Goal: Transaction & Acquisition: Complete application form

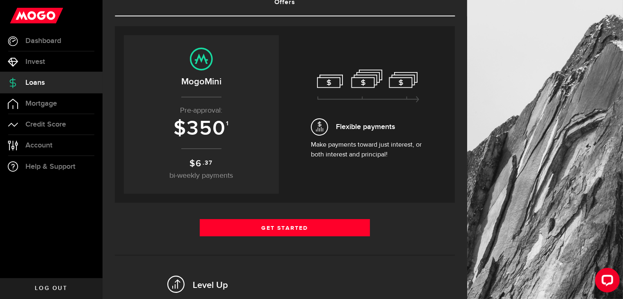
scroll to position [64, 0]
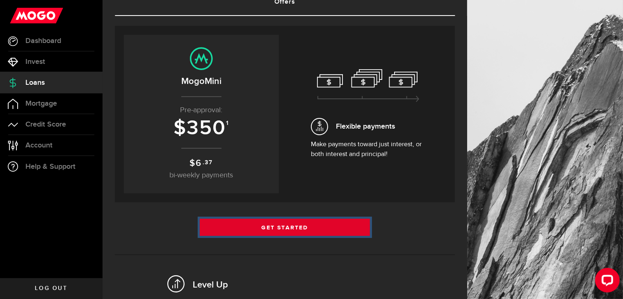
click at [317, 220] on link "Get Started" at bounding box center [285, 227] width 170 height 17
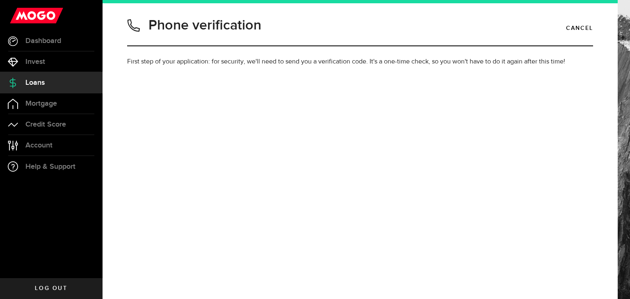
type input "2046981849"
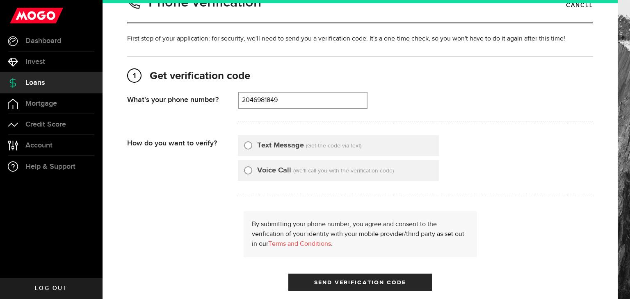
scroll to position [28, 0]
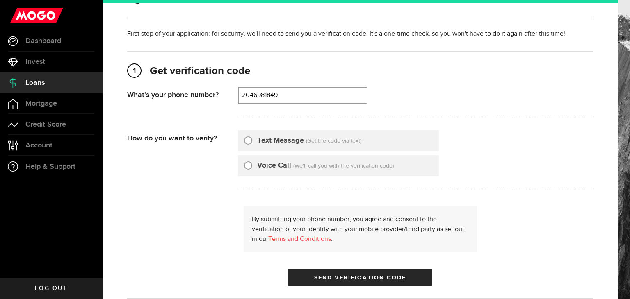
click at [246, 143] on div at bounding box center [248, 141] width 8 height 8
radio input "true"
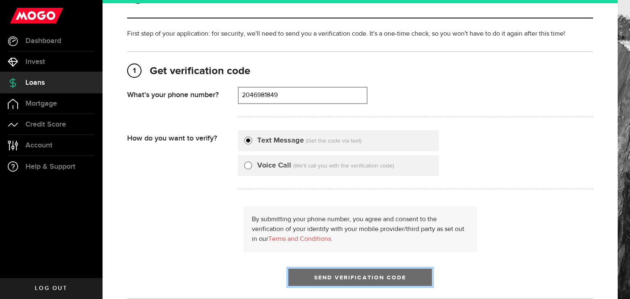
click at [356, 276] on span "submit" at bounding box center [360, 279] width 11 height 11
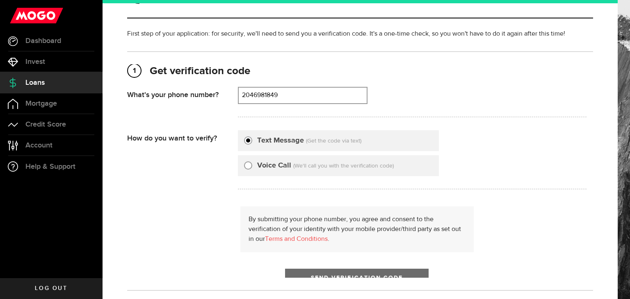
scroll to position [0, 0]
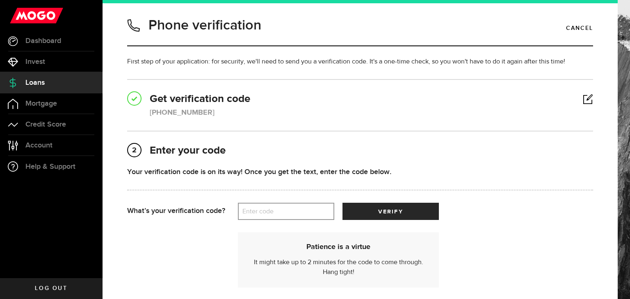
click at [304, 212] on label "Enter code" at bounding box center [286, 211] width 96 height 17
click at [304, 212] on input "Enter code" at bounding box center [286, 211] width 96 height 17
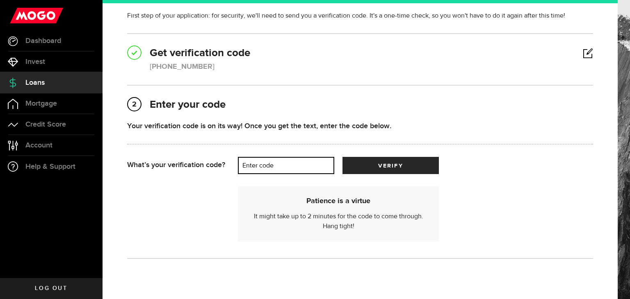
scroll to position [47, 0]
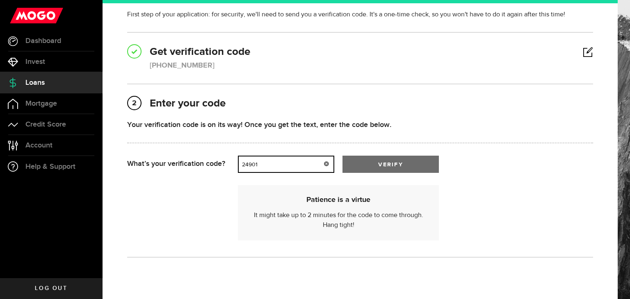
type input "24901"
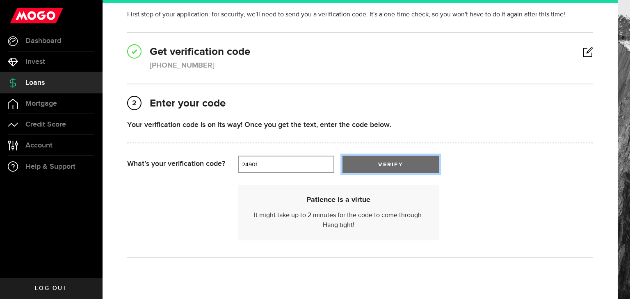
click at [387, 171] on button "verify" at bounding box center [391, 164] width 96 height 17
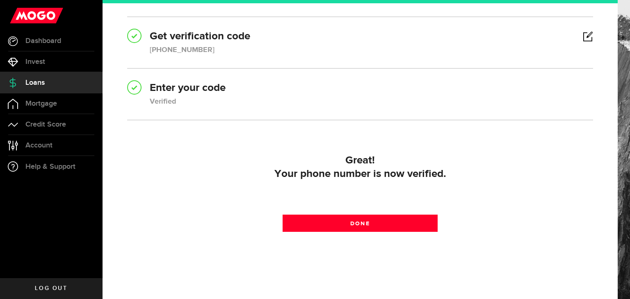
scroll to position [64, 0]
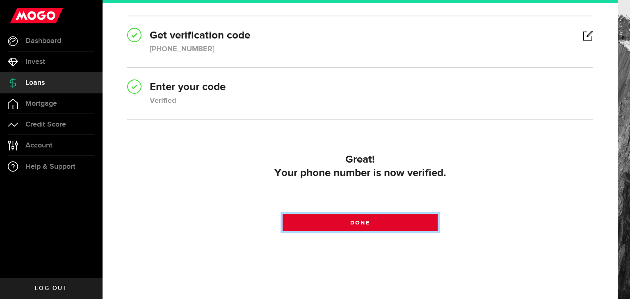
click at [361, 222] on span at bounding box center [360, 225] width 14 height 14
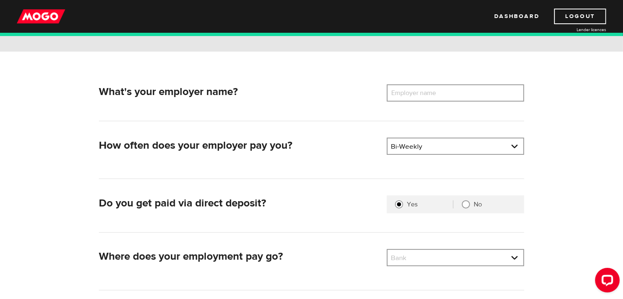
scroll to position [90, 0]
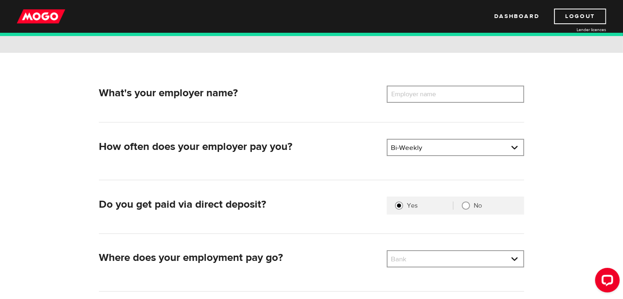
click at [429, 92] on label "Employer name" at bounding box center [420, 94] width 66 height 17
click at [429, 92] on input "Employer name" at bounding box center [455, 94] width 137 height 17
click at [429, 92] on label "Employer name" at bounding box center [420, 94] width 66 height 17
click at [429, 92] on input "Employer name" at bounding box center [455, 94] width 137 height 17
type input "a"
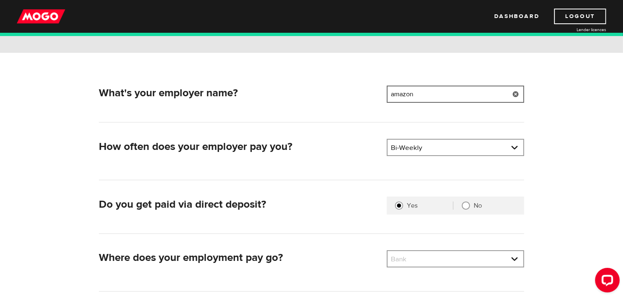
type input "amazon"
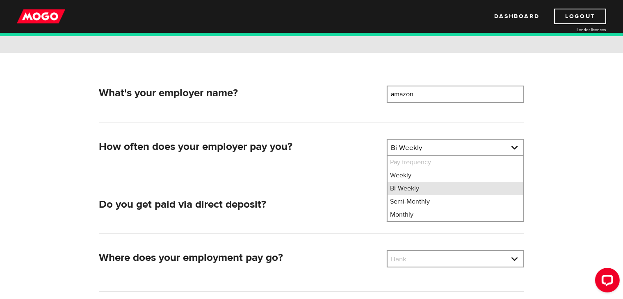
click at [411, 190] on li "Bi-Weekly" at bounding box center [456, 188] width 136 height 13
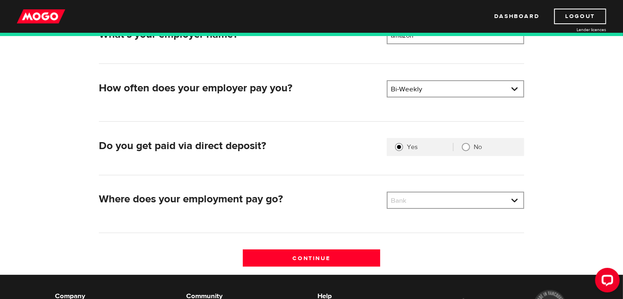
scroll to position [149, 0]
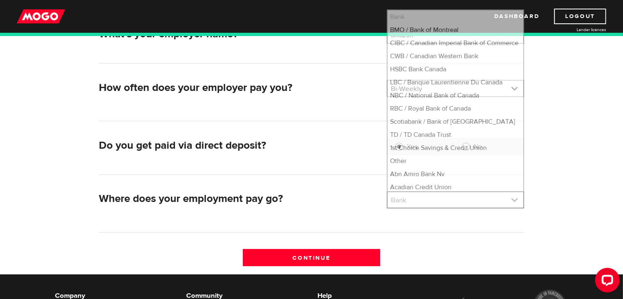
click at [418, 199] on link at bounding box center [456, 200] width 136 height 16
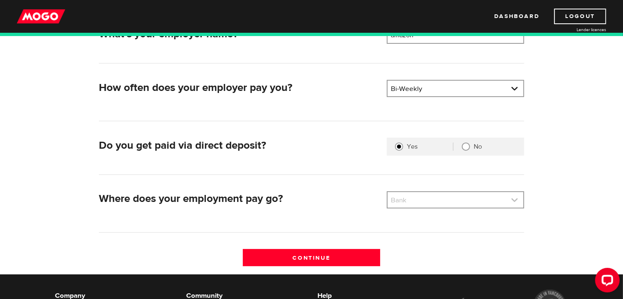
click at [420, 197] on link at bounding box center [456, 200] width 136 height 16
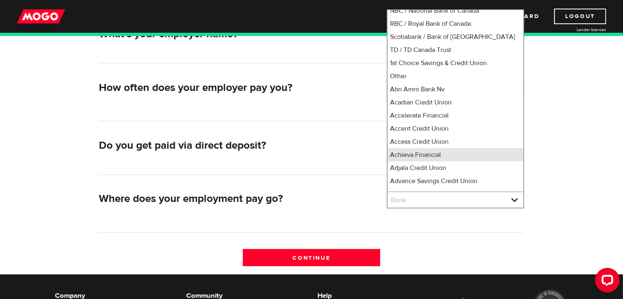
scroll to position [0, 0]
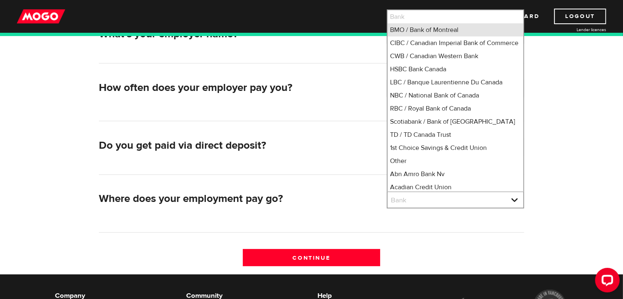
click at [420, 28] on li "BMO / Bank of Montreal" at bounding box center [456, 29] width 136 height 13
select select "1"
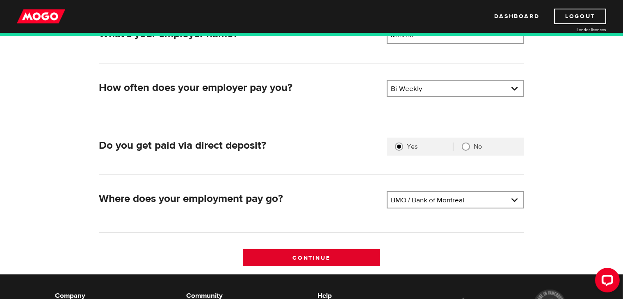
click at [347, 261] on input "Continue" at bounding box center [311, 257] width 137 height 17
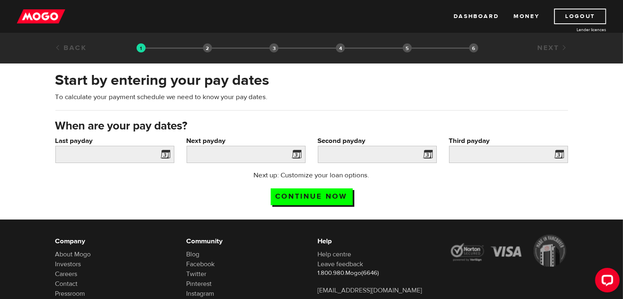
click at [166, 155] on span at bounding box center [164, 155] width 12 height 13
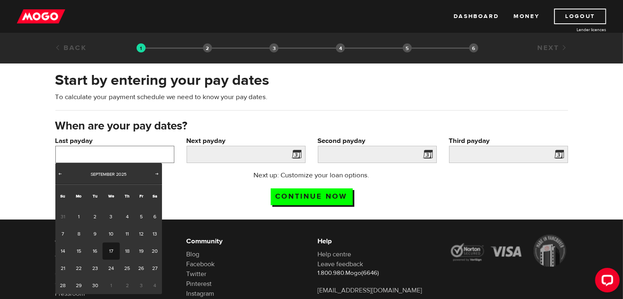
click at [117, 157] on input "Last payday" at bounding box center [114, 154] width 119 height 17
click at [139, 247] on link "19" at bounding box center [141, 251] width 13 height 17
type input "2025/09/19"
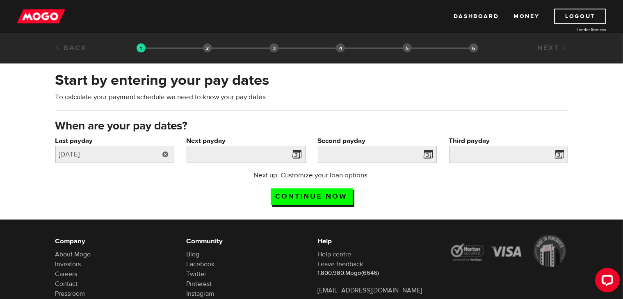
click at [165, 160] on link at bounding box center [166, 154] width 17 height 17
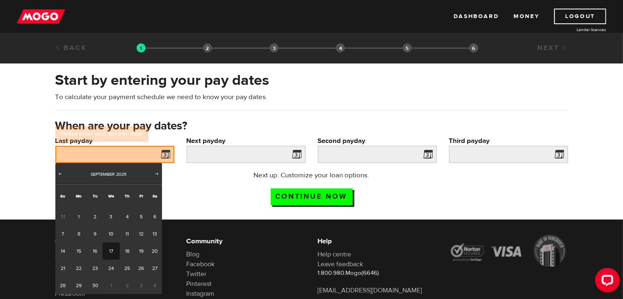
click at [112, 255] on link "17" at bounding box center [111, 251] width 17 height 17
type input "2025/09/17"
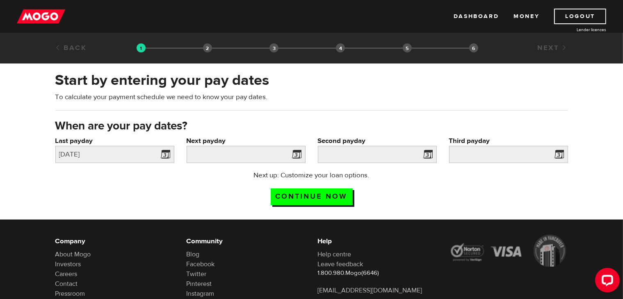
click at [298, 155] on span at bounding box center [295, 155] width 12 height 13
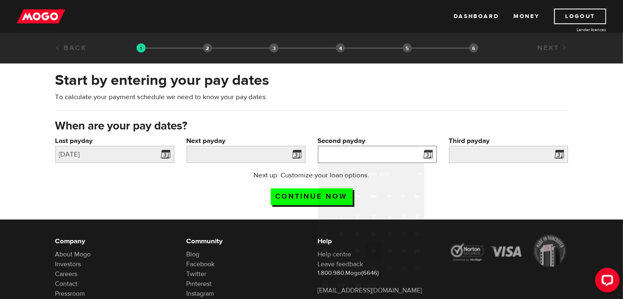
click at [369, 157] on input "Second payday" at bounding box center [377, 154] width 119 height 17
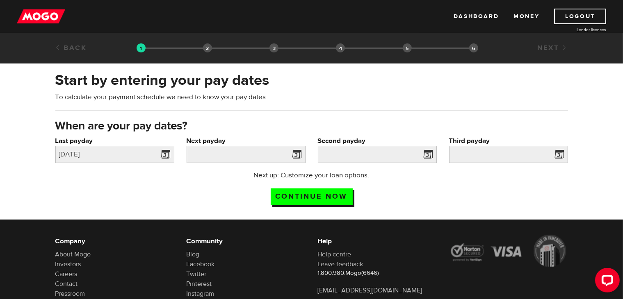
click at [476, 186] on div "Next up: Customize your loan options. Continue now" at bounding box center [311, 191] width 525 height 41
click at [295, 158] on span at bounding box center [295, 155] width 12 height 13
click at [295, 152] on span at bounding box center [295, 155] width 12 height 13
click at [300, 196] on input "Continue now" at bounding box center [312, 197] width 82 height 17
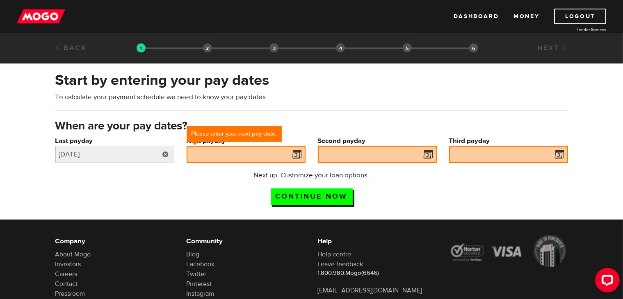
click at [173, 151] on link at bounding box center [166, 154] width 17 height 17
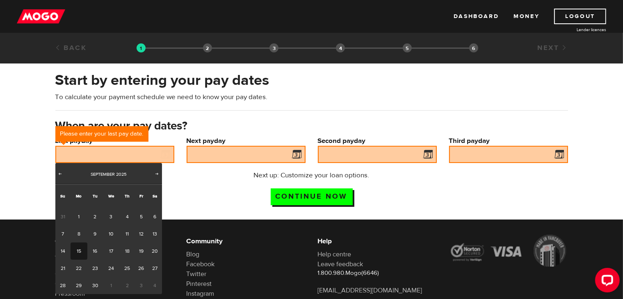
click at [78, 252] on link "15" at bounding box center [79, 251] width 17 height 17
type input "2025/09/15"
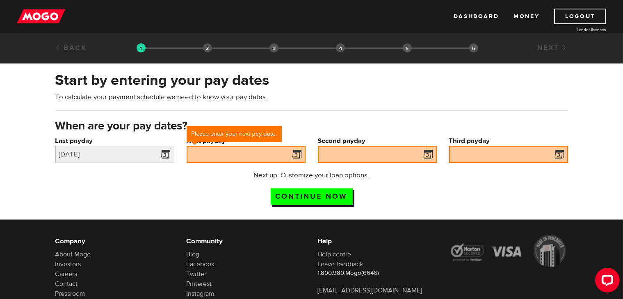
click at [295, 155] on span at bounding box center [295, 155] width 12 height 13
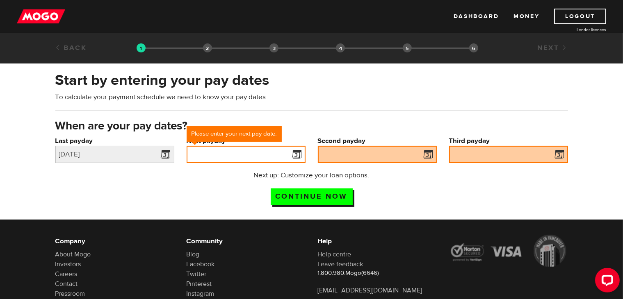
click at [222, 157] on input "Next payday" at bounding box center [246, 154] width 119 height 17
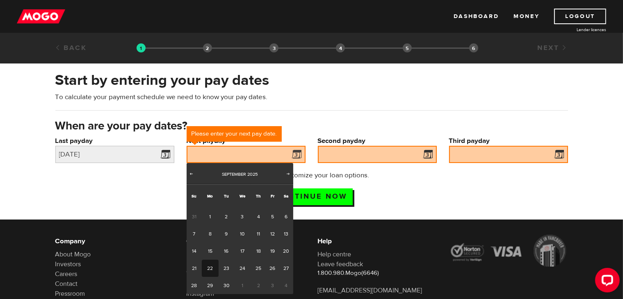
click at [207, 272] on link "22" at bounding box center [210, 268] width 17 height 17
type input "2025/09/22"
type input "2025/10/6"
type input "2025/10/20"
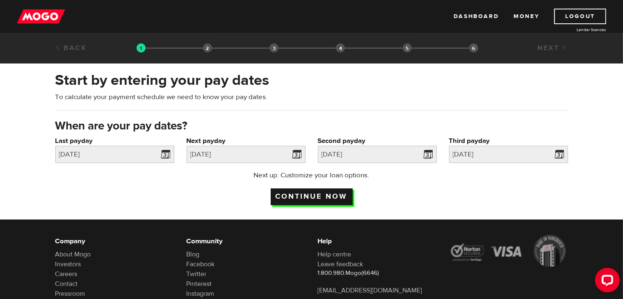
click at [295, 201] on input "Continue now" at bounding box center [312, 197] width 82 height 17
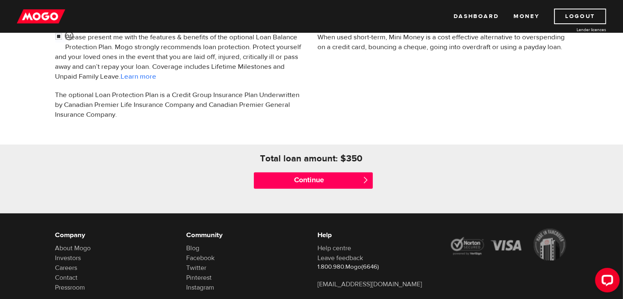
scroll to position [298, 0]
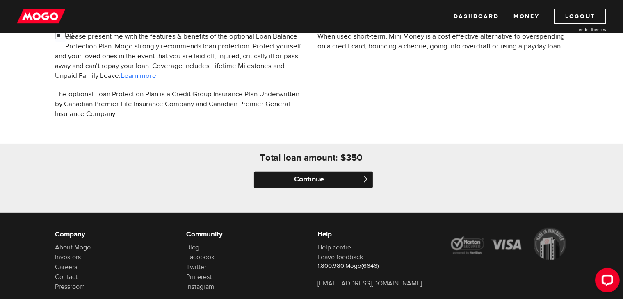
click at [287, 185] on input "Continue" at bounding box center [313, 180] width 119 height 16
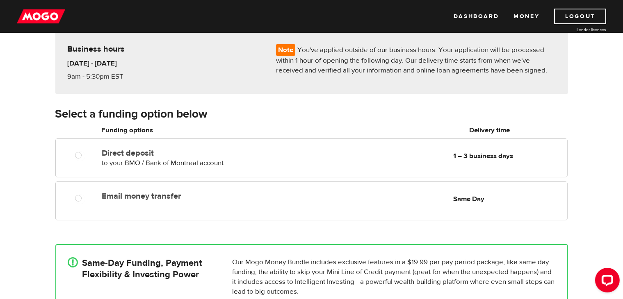
scroll to position [68, 0]
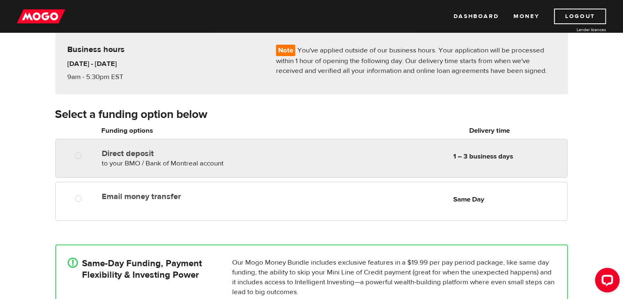
radio input "true"
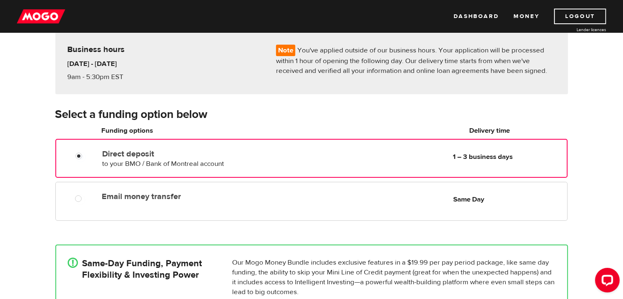
click at [119, 163] on span "to your BMO / Bank of Montreal account" at bounding box center [163, 164] width 122 height 9
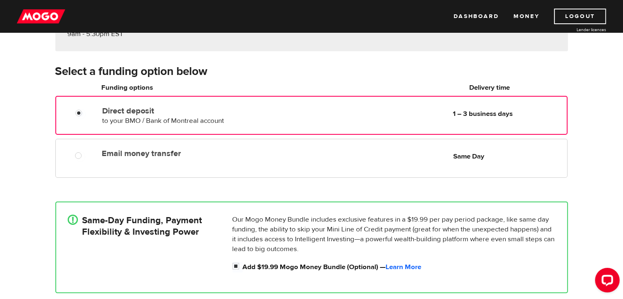
scroll to position [113, 0]
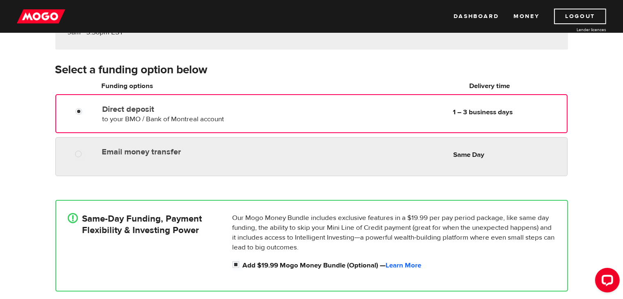
radio input "true"
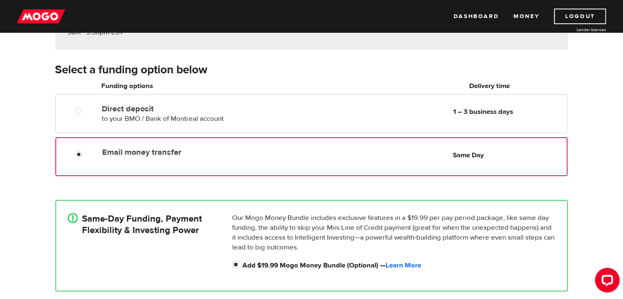
click at [111, 154] on label "Email money transfer" at bounding box center [196, 153] width 188 height 10
click at [86, 154] on input "Email money transfer" at bounding box center [80, 156] width 10 height 10
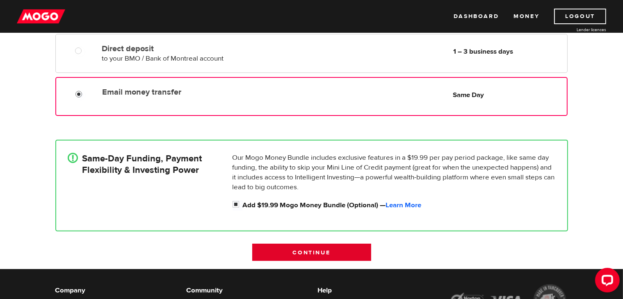
scroll to position [169, 0]
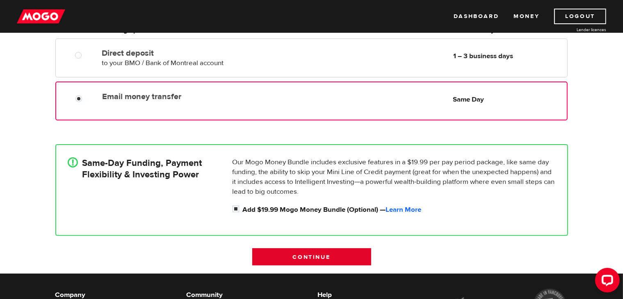
click at [299, 260] on input "Continue" at bounding box center [311, 257] width 119 height 17
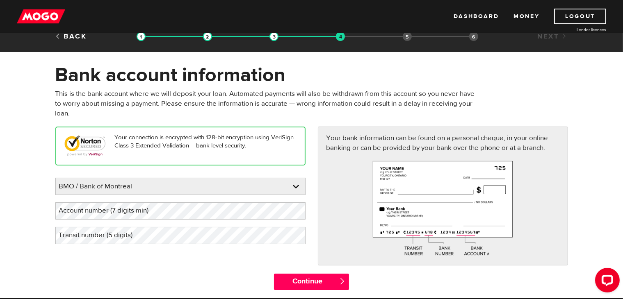
scroll to position [11, 0]
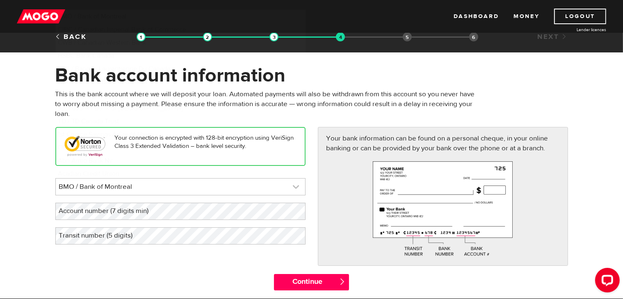
click at [144, 187] on link at bounding box center [180, 187] width 249 height 16
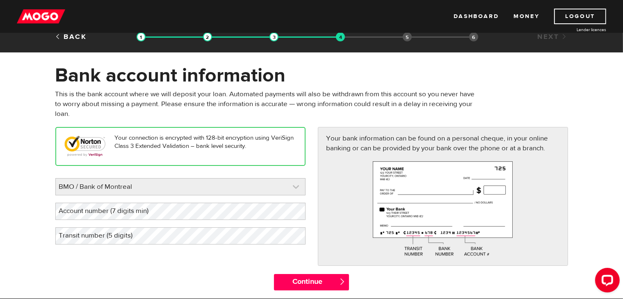
click at [139, 184] on link at bounding box center [180, 187] width 249 height 16
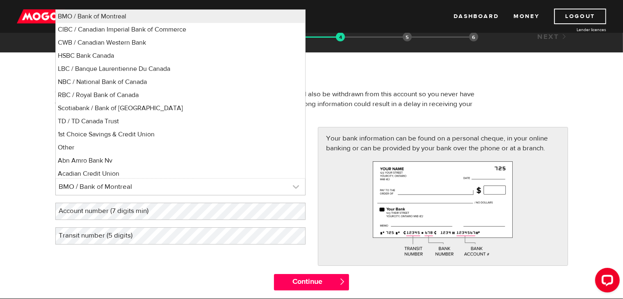
select select "9"
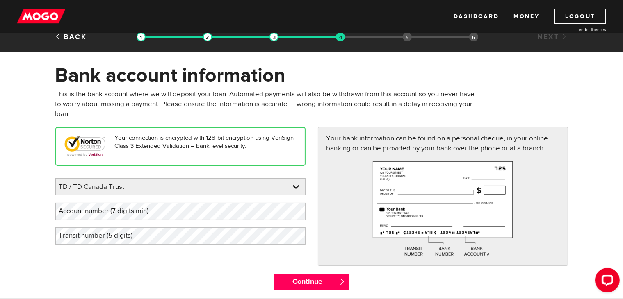
click at [145, 210] on label "Account number (7 digits min)" at bounding box center [110, 211] width 110 height 17
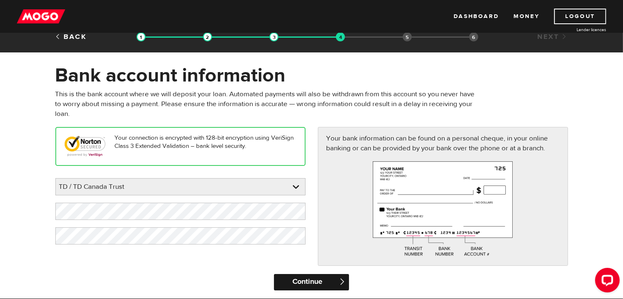
click at [322, 277] on input "Continue" at bounding box center [311, 282] width 75 height 16
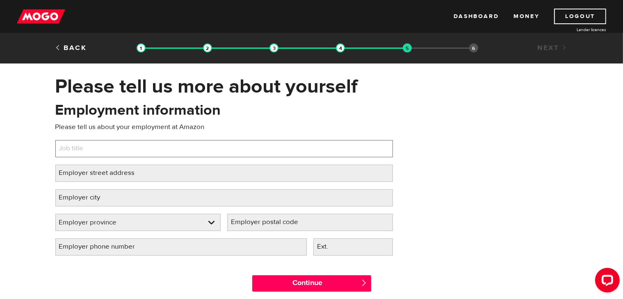
click at [268, 149] on input "Job title" at bounding box center [224, 148] width 338 height 17
drag, startPoint x: 155, startPoint y: 155, endPoint x: 30, endPoint y: 163, distance: 125.4
click at [30, 163] on div "Please tell us more about yourself Oops! Please review the areas highlighted be…" at bounding box center [311, 188] width 623 height 226
type input "customer service manager"
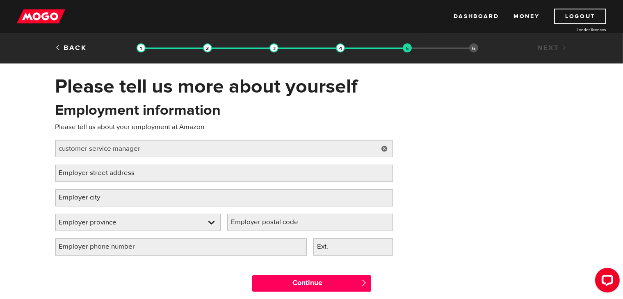
click at [80, 170] on label "Employer street address" at bounding box center [103, 173] width 96 height 17
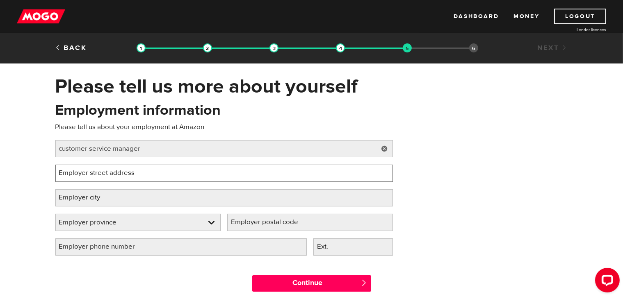
click at [80, 170] on input "Employer street address" at bounding box center [224, 173] width 338 height 17
type input "leduc"
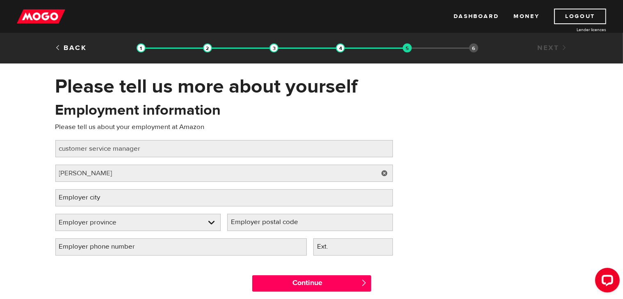
click at [84, 200] on label "Employer city" at bounding box center [86, 198] width 62 height 17
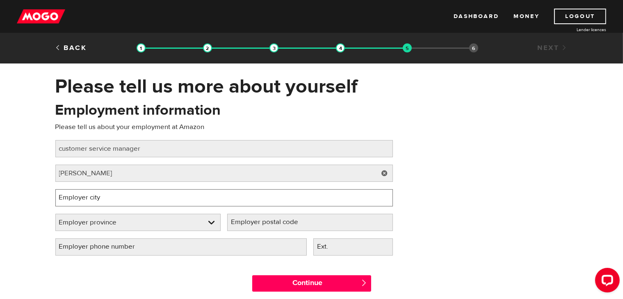
click at [84, 200] on input "Employer city" at bounding box center [224, 198] width 338 height 17
type input "Leduc"
select select "AB"
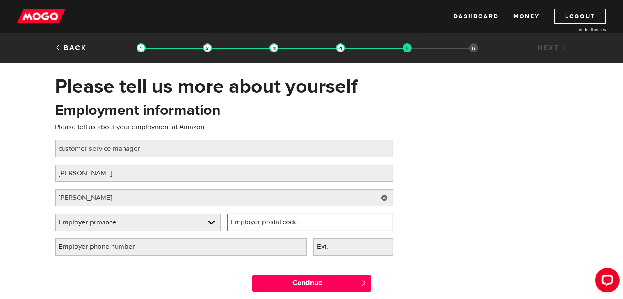
type input "T9E 1B5"
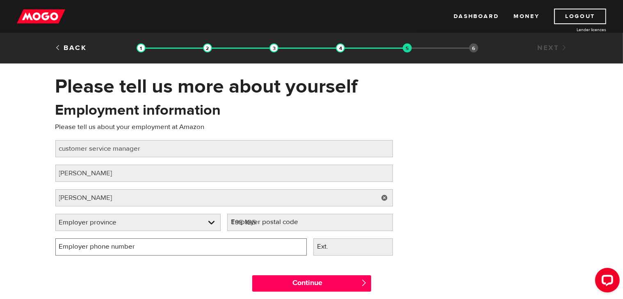
type input "(204) 698-1849"
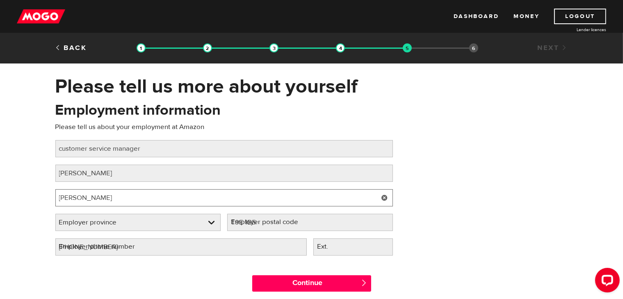
select select "AB"
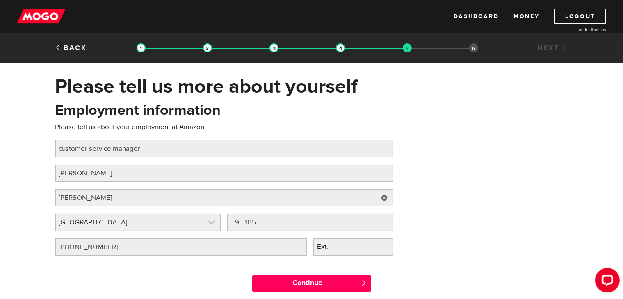
click at [133, 222] on link at bounding box center [138, 223] width 165 height 16
drag, startPoint x: 1, startPoint y: 179, endPoint x: 95, endPoint y: 176, distance: 94.4
click at [95, 176] on div "Please tell us more about yourself Oops! Please review the areas highlighted be…" at bounding box center [311, 188] width 623 height 226
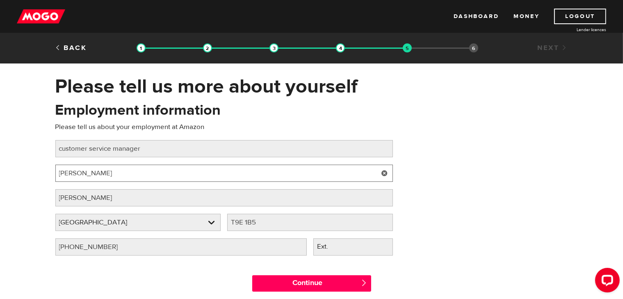
click at [95, 176] on input "leduc" at bounding box center [224, 173] width 338 height 17
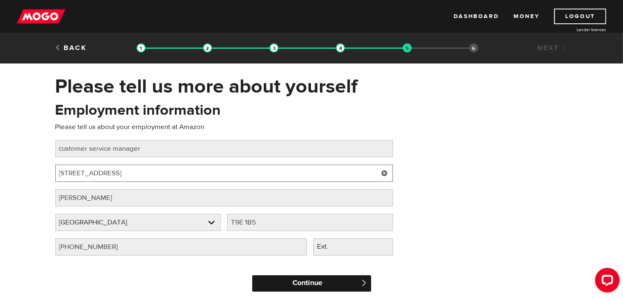
type input "3750 13 street"
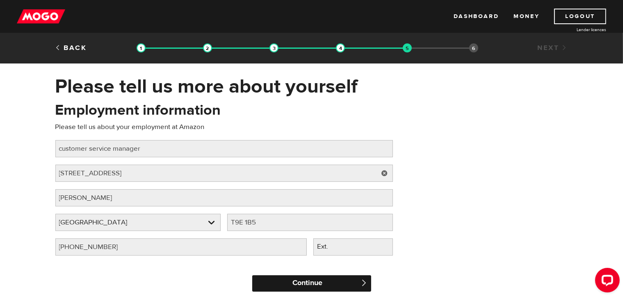
click at [276, 279] on input "Continue" at bounding box center [311, 284] width 119 height 16
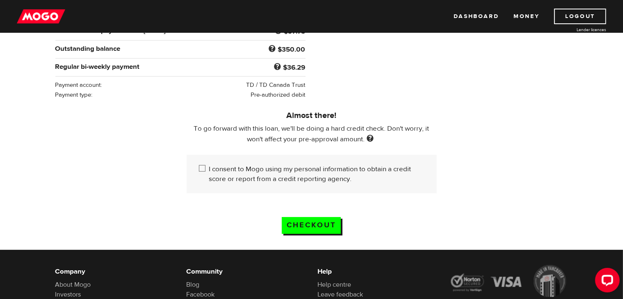
scroll to position [183, 0]
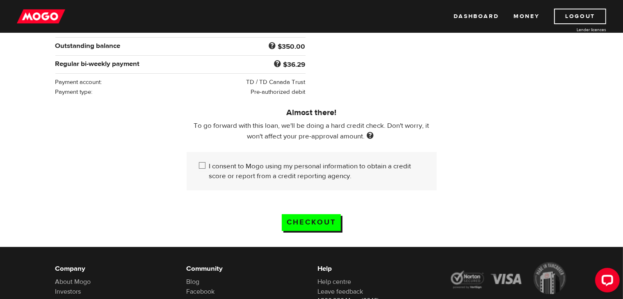
click at [197, 159] on div "I consent to Mogo using my personal information to obtain a credit score or rep…" at bounding box center [312, 171] width 250 height 39
click at [199, 162] on input "I consent to Mogo using my personal information to obtain a credit score or rep…" at bounding box center [204, 167] width 10 height 10
checkbox input "true"
click at [302, 220] on input "Checkout" at bounding box center [311, 223] width 59 height 17
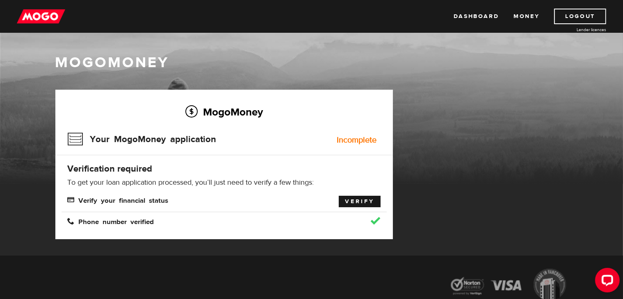
click at [359, 204] on link "Verify" at bounding box center [360, 201] width 42 height 11
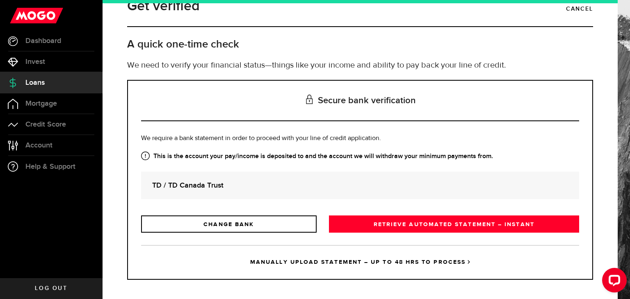
scroll to position [23, 0]
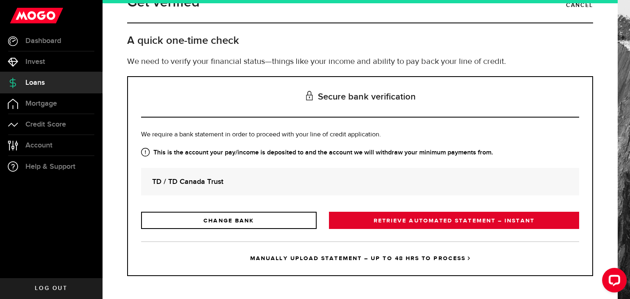
click at [394, 215] on link "RETRIEVE AUTOMATED STATEMENT – INSTANT" at bounding box center [454, 220] width 250 height 17
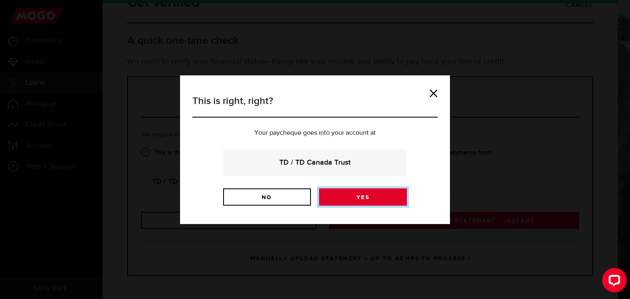
click at [345, 193] on link "Yes" at bounding box center [363, 197] width 88 height 17
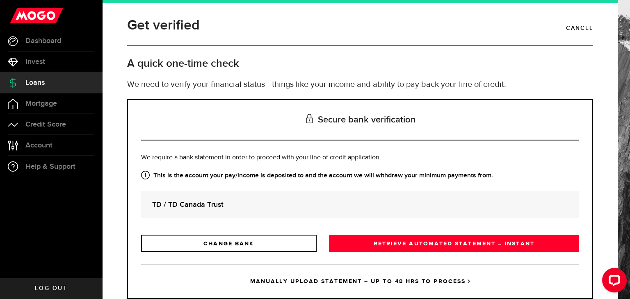
scroll to position [23, 0]
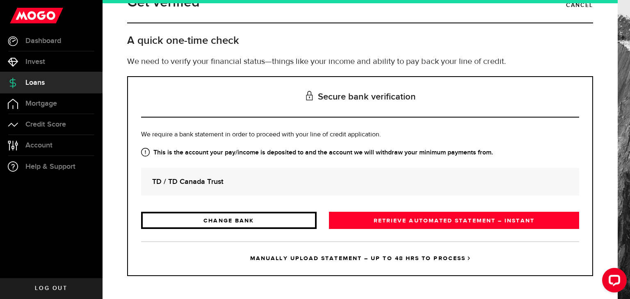
click at [266, 219] on link "CHANGE BANK" at bounding box center [229, 220] width 176 height 17
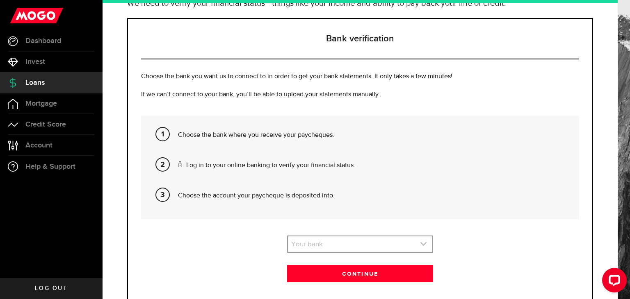
scroll to position [81, 0]
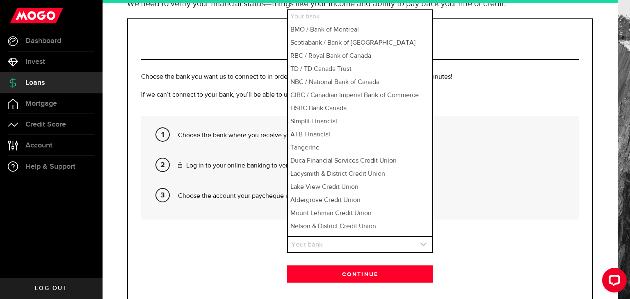
click at [326, 242] on link "expand select" at bounding box center [360, 245] width 144 height 16
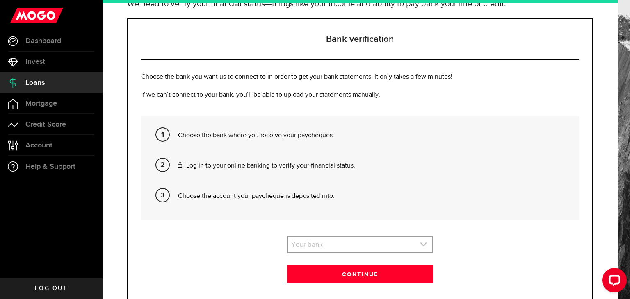
click at [330, 243] on link "expand select" at bounding box center [360, 245] width 144 height 16
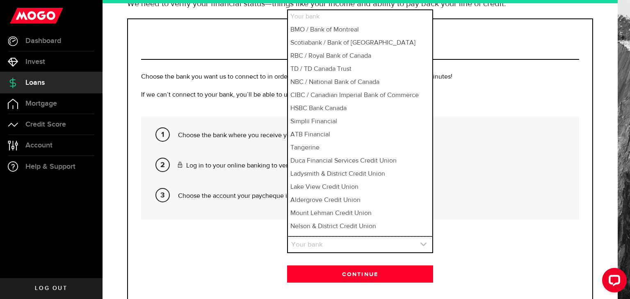
select select "1"
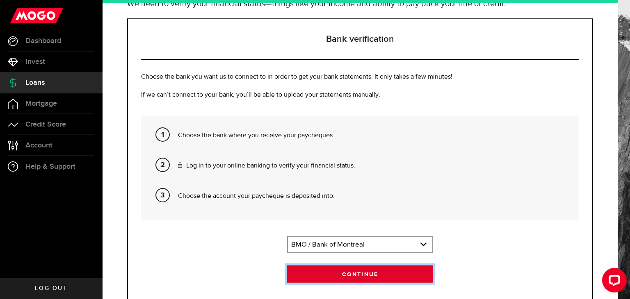
click at [335, 271] on button "Continue" at bounding box center [360, 274] width 146 height 17
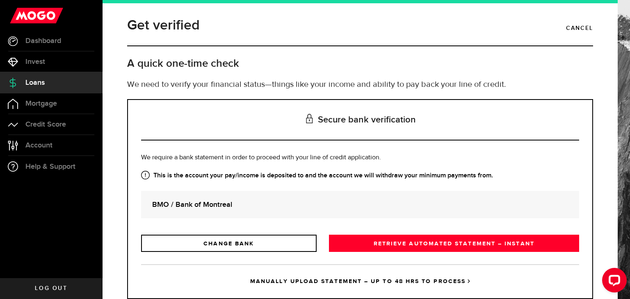
scroll to position [23, 0]
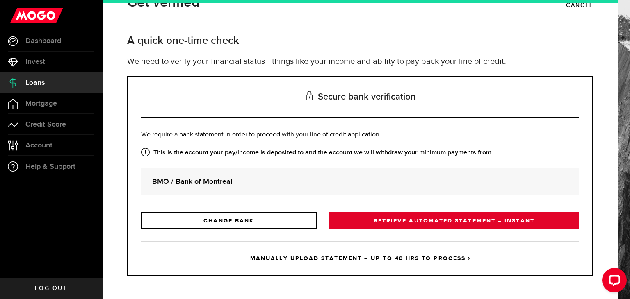
click at [438, 226] on link "RETRIEVE AUTOMATED STATEMENT – INSTANT" at bounding box center [454, 220] width 250 height 17
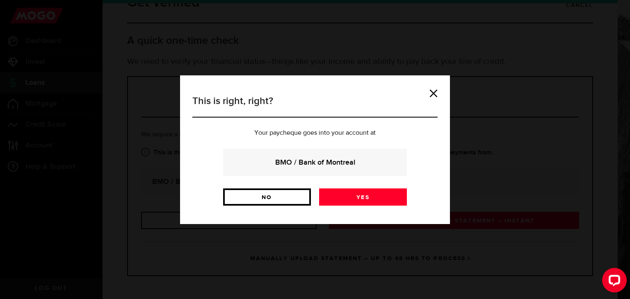
click at [287, 193] on link "No" at bounding box center [267, 197] width 88 height 17
